Goal: Transaction & Acquisition: Book appointment/travel/reservation

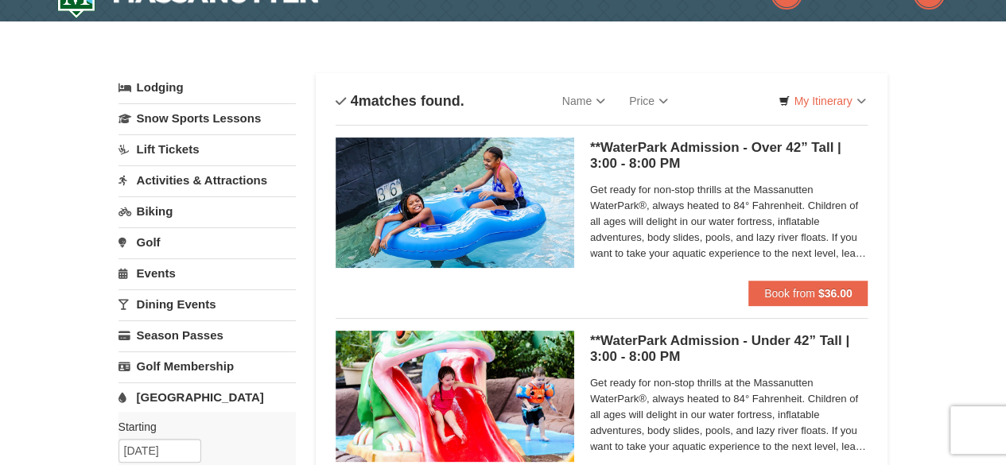
scroll to position [33, 0]
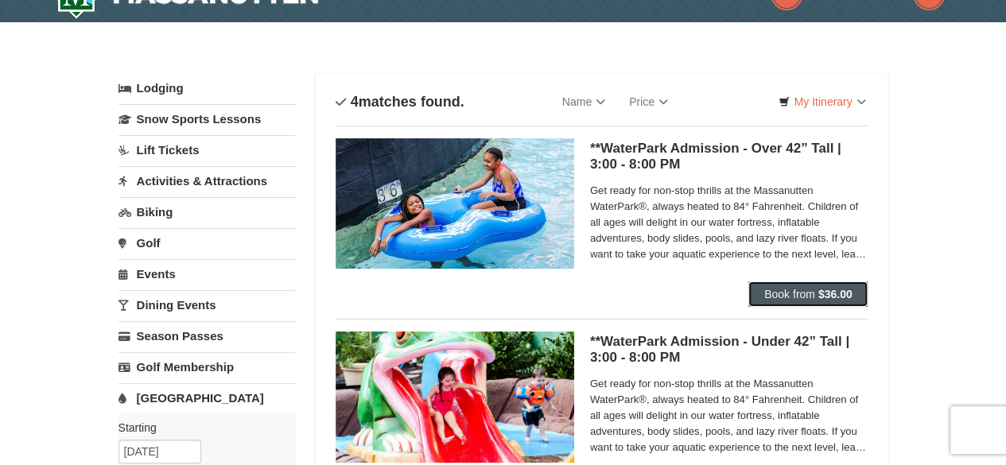
click at [806, 282] on button "Book from $36.00" at bounding box center [808, 293] width 120 height 25
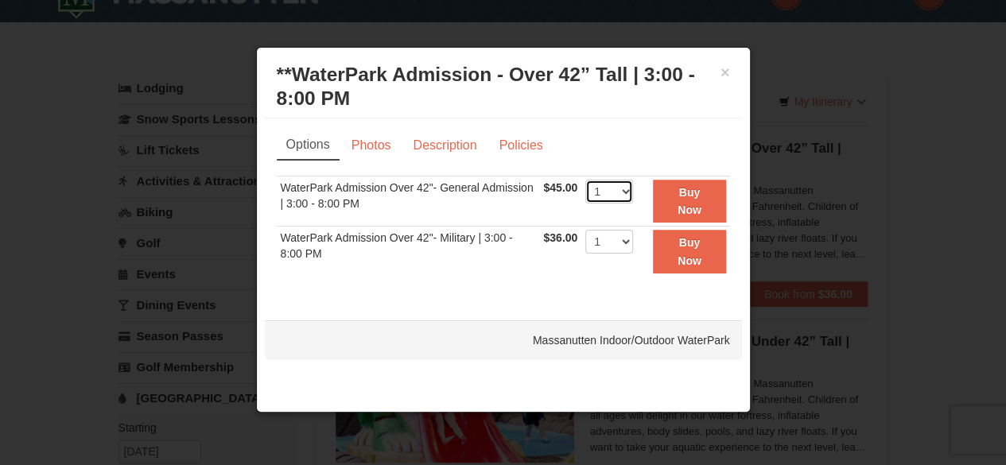
click at [616, 188] on select "1 2 3 4 5 6 7 8 9 10 11 12 13 14 15 16 17 18 19 20 21 22" at bounding box center [609, 192] width 48 height 24
click at [645, 101] on h3 "**WaterPark Admission - Over 42” Tall | 3:00 - 8:00 PM Massanutten Indoor/Outdo…" at bounding box center [503, 87] width 453 height 48
click at [725, 71] on button "×" at bounding box center [725, 72] width 10 height 16
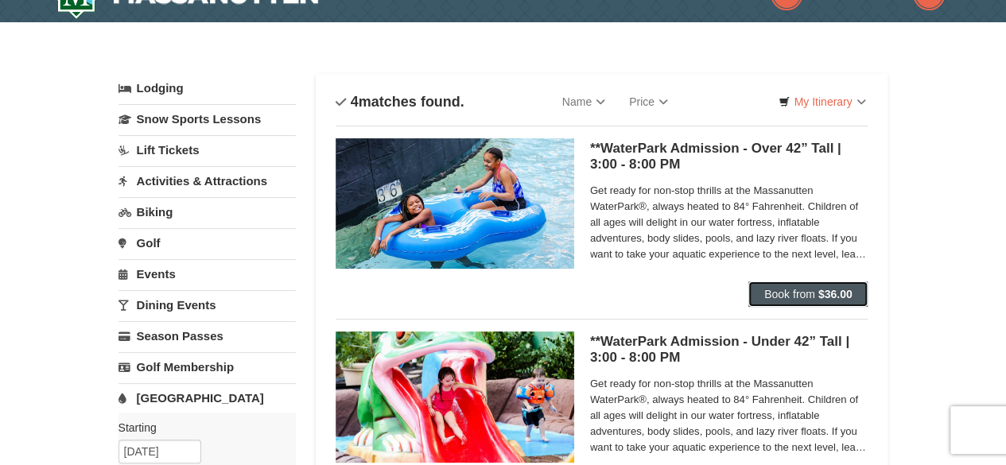
click at [793, 304] on button "Book from $36.00" at bounding box center [808, 293] width 120 height 25
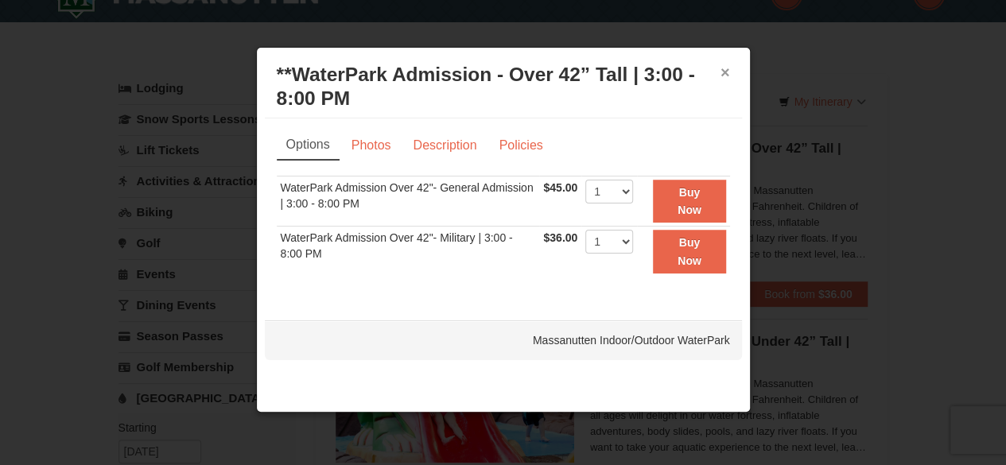
click at [723, 72] on button "×" at bounding box center [725, 72] width 10 height 16
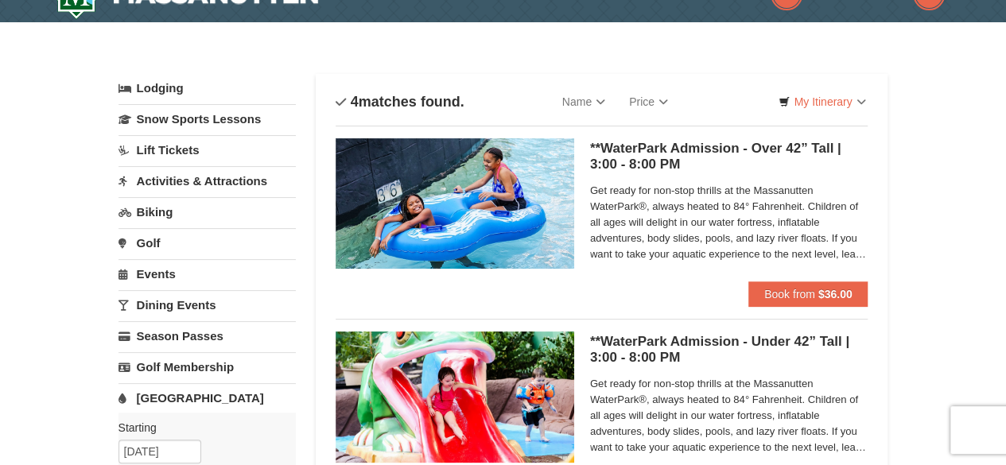
click at [649, 343] on h5 "**WaterPark Admission - Under 42” Tall | 3:00 - 8:00 PM Massanutten Indoor/Outd…" at bounding box center [729, 350] width 278 height 32
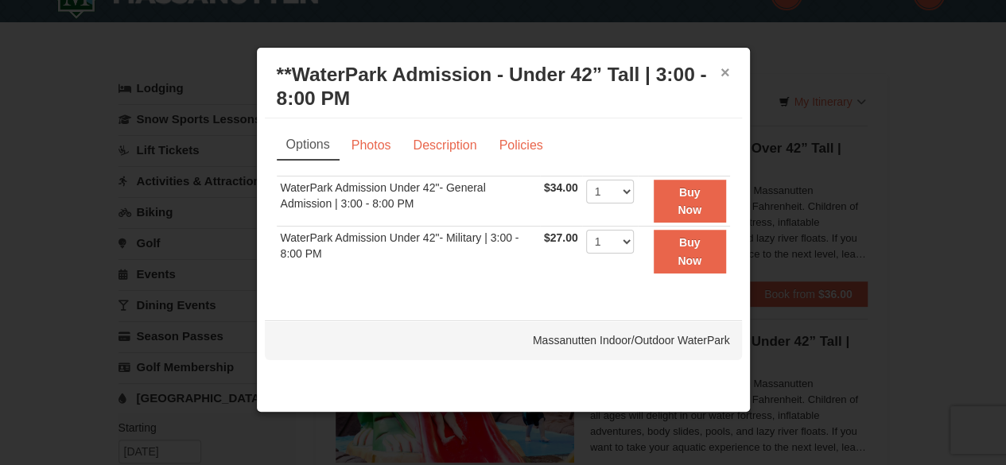
click at [727, 67] on button "×" at bounding box center [725, 72] width 10 height 16
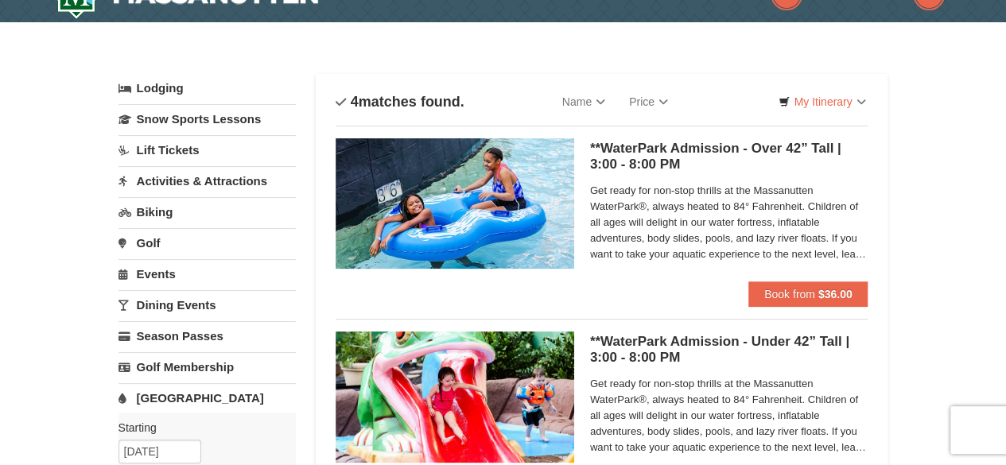
click at [815, 230] on span "Get ready for non-stop thrills at the Massanutten WaterPark®, always heated to …" at bounding box center [729, 222] width 278 height 79
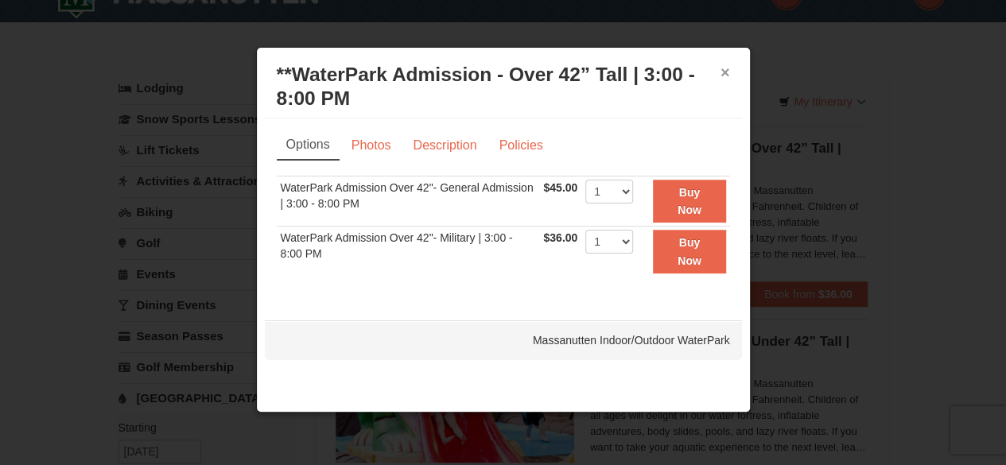
click at [727, 72] on button "×" at bounding box center [725, 72] width 10 height 16
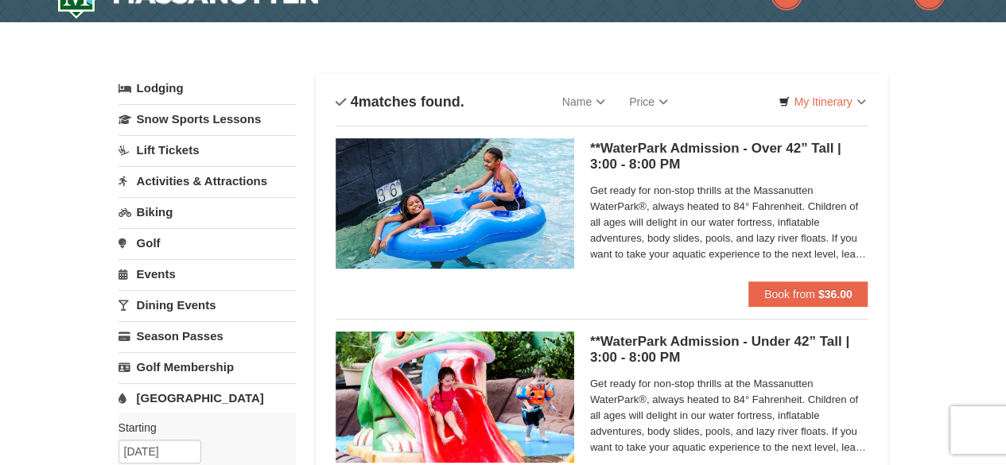
scroll to position [0, 0]
